Goal: Check status: Check status

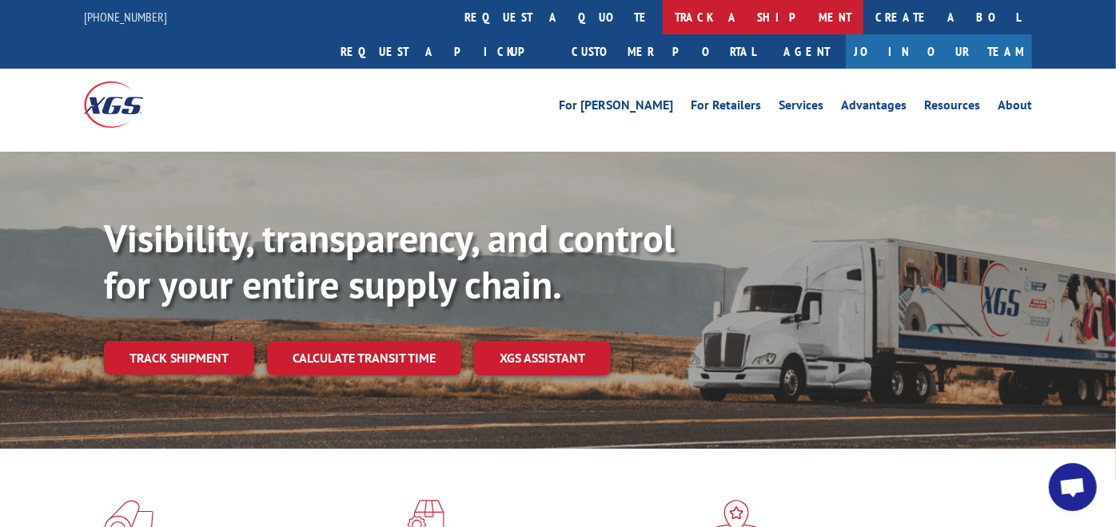
click at [663, 2] on link "track a shipment" at bounding box center [763, 17] width 201 height 34
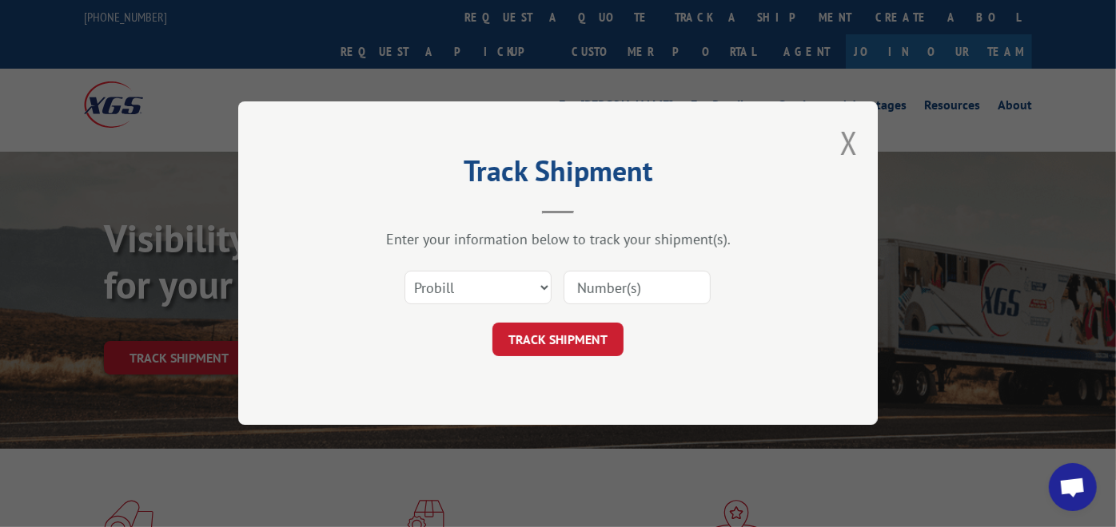
click at [607, 273] on input at bounding box center [636, 289] width 147 height 34
paste input "6502988"
type input "6502988"
click at [616, 280] on input "6502988" at bounding box center [636, 289] width 147 height 34
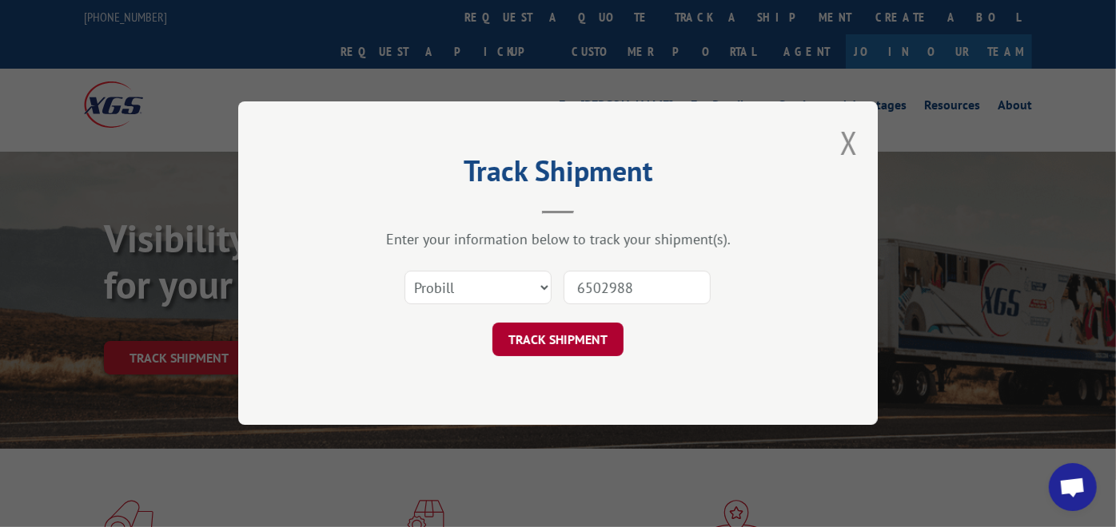
click at [582, 328] on button "TRACK SHIPMENT" at bounding box center [557, 341] width 131 height 34
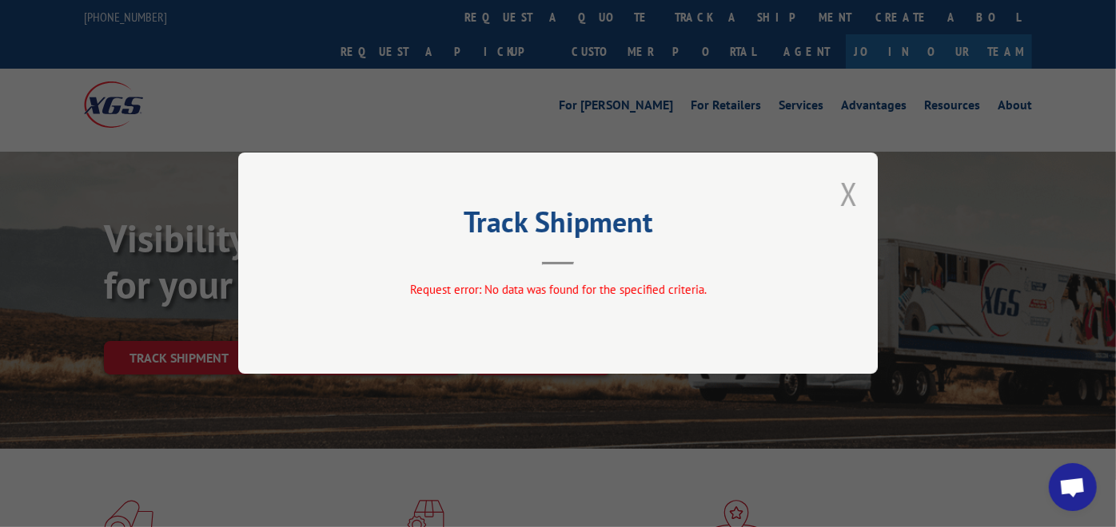
click at [850, 192] on button "Close modal" at bounding box center [849, 194] width 18 height 42
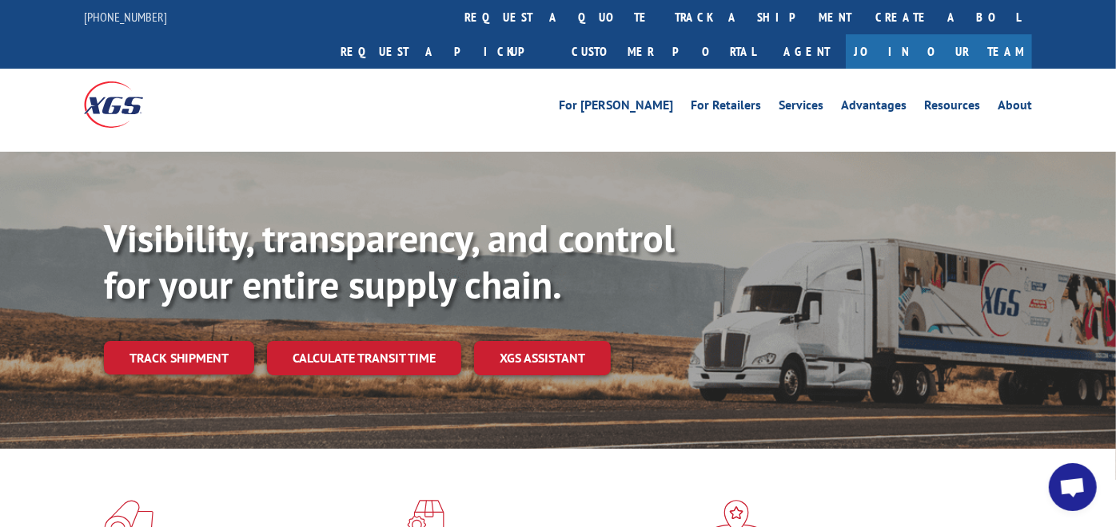
click at [663, 16] on link "track a shipment" at bounding box center [763, 17] width 201 height 34
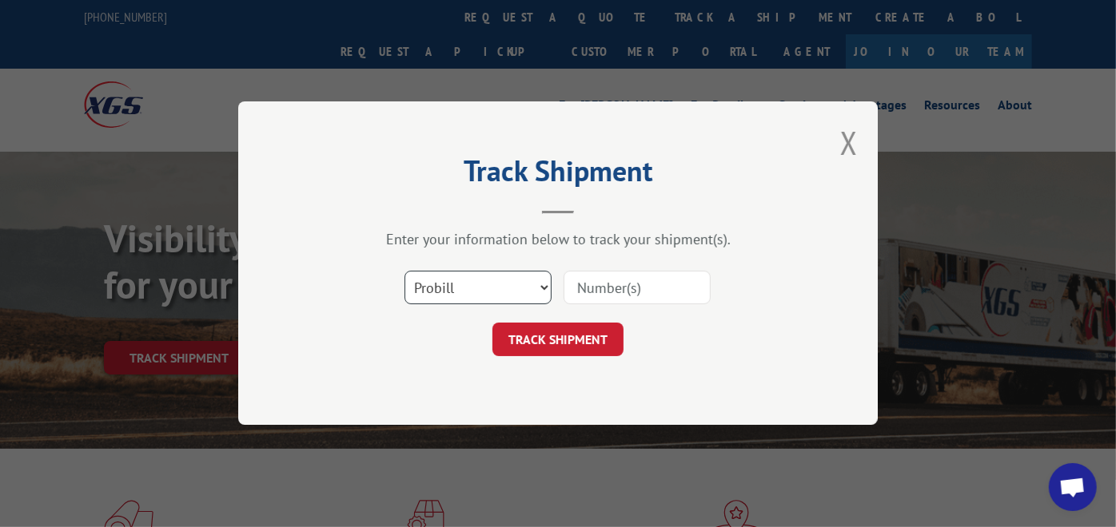
click at [536, 279] on select "Select category... Probill BOL PO" at bounding box center [477, 289] width 147 height 34
select select "bol"
click at [404, 272] on select "Select category... Probill BOL PO" at bounding box center [477, 289] width 147 height 34
click at [595, 286] on input at bounding box center [636, 289] width 147 height 34
paste input "6502988"
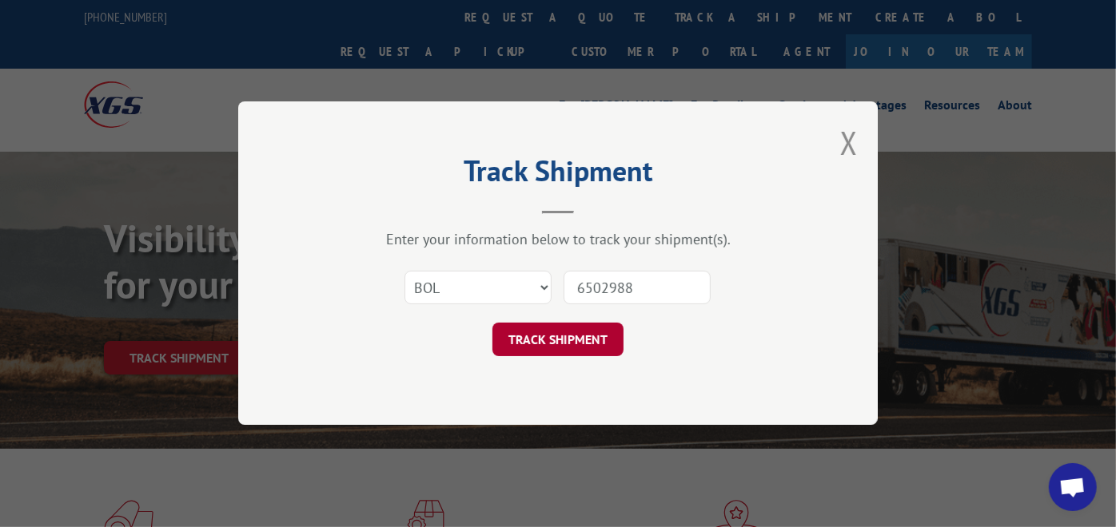
type input "6502988"
click at [568, 340] on button "TRACK SHIPMENT" at bounding box center [557, 341] width 131 height 34
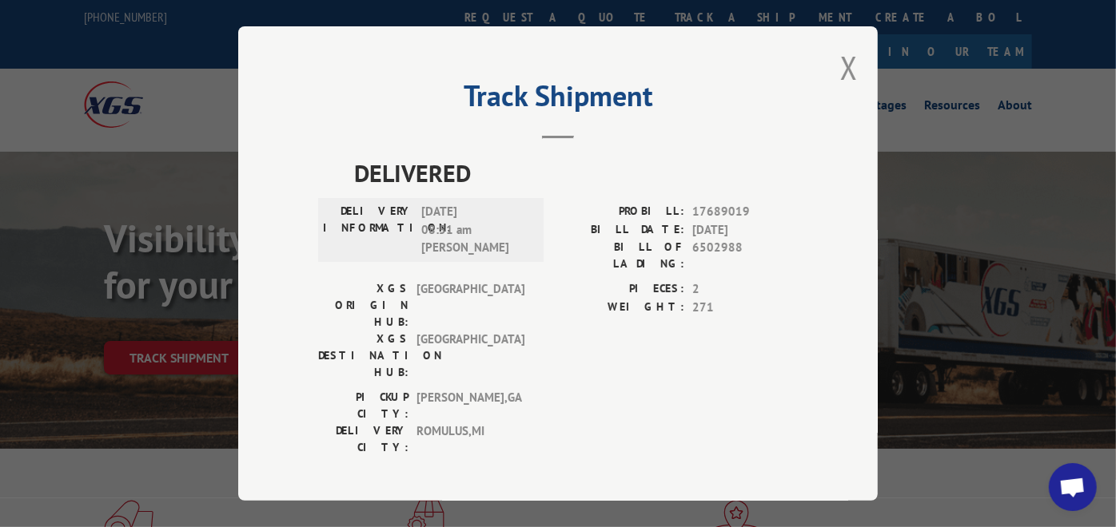
click at [547, 304] on div "XGS ORIGIN HUB: TUNNEL HILL XGS DESTINATION HUB: [GEOGRAPHIC_DATA] PIECES: 2 WE…" at bounding box center [558, 335] width 480 height 109
click at [854, 80] on button "Close modal" at bounding box center [849, 67] width 18 height 42
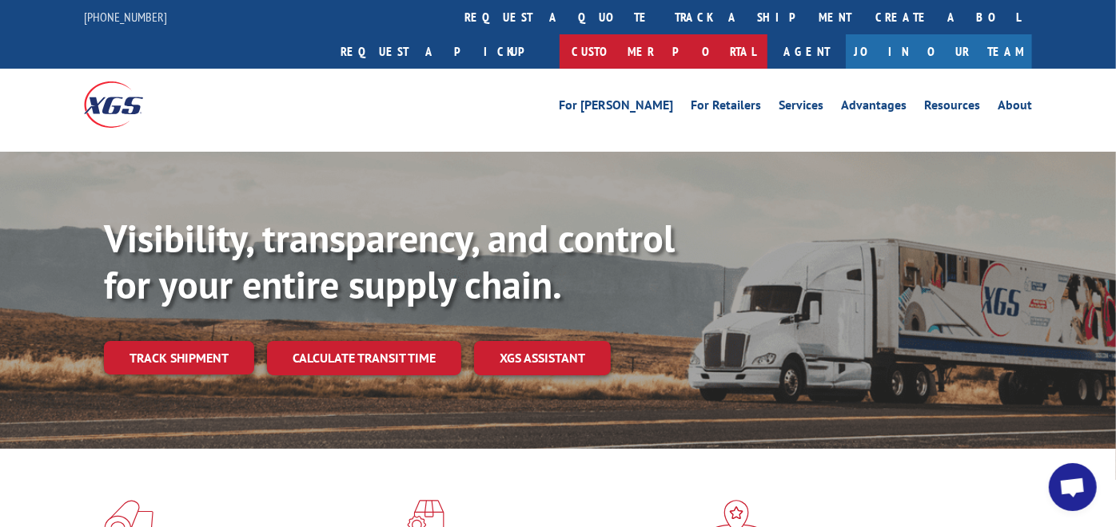
click at [767, 34] on link "Customer Portal" at bounding box center [663, 51] width 208 height 34
